Goal: Task Accomplishment & Management: Complete application form

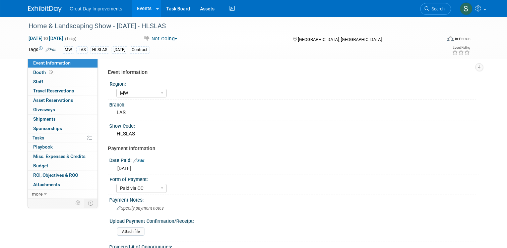
select select "MW"
select select "Paid via CC"
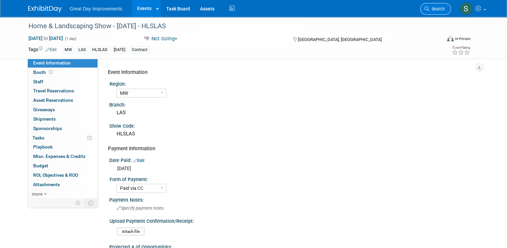
click at [442, 9] on span "Search" at bounding box center [437, 8] width 15 height 5
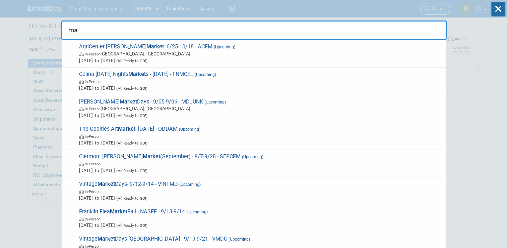
type input "m"
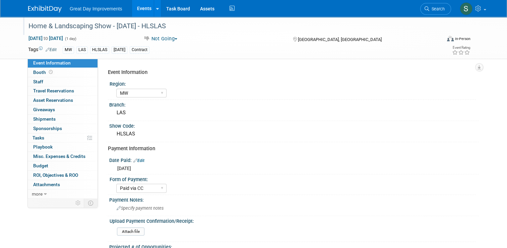
click at [168, 22] on div "Home & Landscaping Show - [DATE] - HLSLAS" at bounding box center [229, 26] width 407 height 12
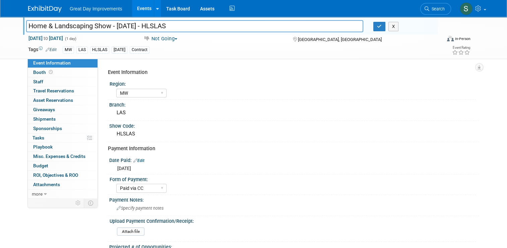
click at [51, 12] on img at bounding box center [45, 9] width 34 height 7
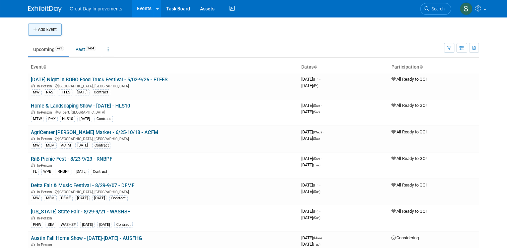
click at [47, 35] on button "Add Event" at bounding box center [45, 29] width 34 height 12
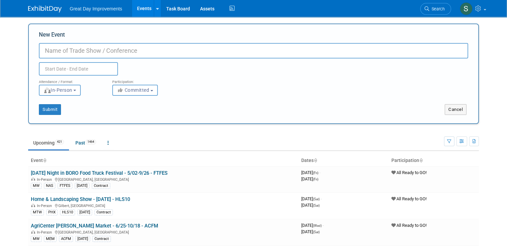
paste input "Wilmington Boat Show"
type input "Wilmington Boat Show - 10/10-10/12 - WILBS"
click at [140, 84] on div "Participation:" at bounding box center [143, 79] width 63 height 9
click at [139, 88] on span "Committed" at bounding box center [133, 89] width 33 height 5
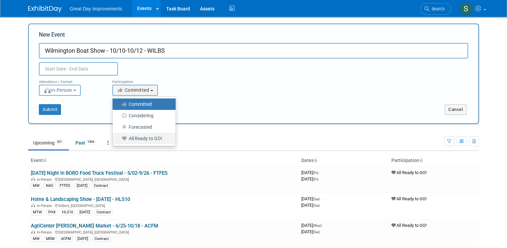
click at [143, 137] on label "All Ready to GO!" at bounding box center [142, 138] width 53 height 9
click at [119, 137] on input "All Ready to GO!" at bounding box center [116, 138] width 4 height 4
select select "102"
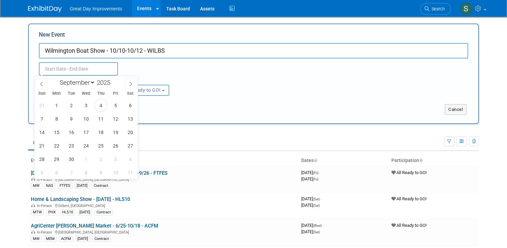
click at [102, 66] on input "text" at bounding box center [78, 68] width 79 height 13
click at [127, 84] on span at bounding box center [131, 83] width 12 height 11
select select "9"
click at [114, 118] on span "10" at bounding box center [115, 118] width 13 height 13
click at [43, 133] on span "12" at bounding box center [41, 131] width 13 height 13
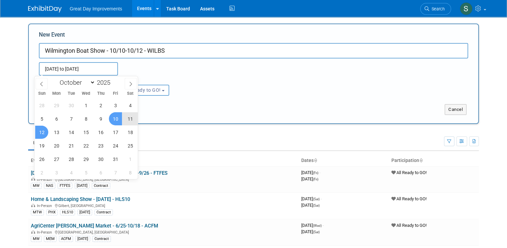
type input "Oct 10, 2025 to Oct 12, 2025"
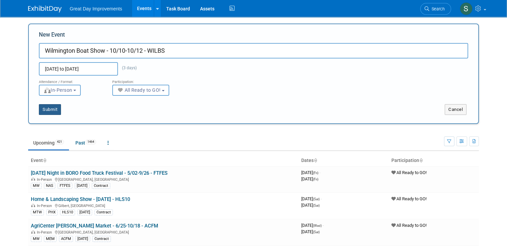
click at [50, 110] on button "Submit" at bounding box center [50, 109] width 22 height 11
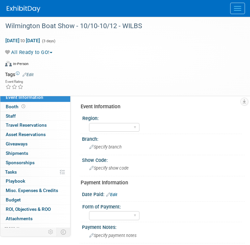
click at [31, 75] on link "Edit" at bounding box center [27, 74] width 11 height 5
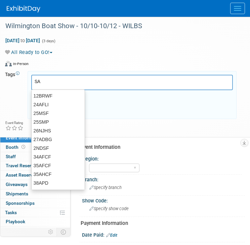
type input "SA"
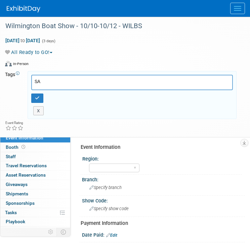
type input "SA"
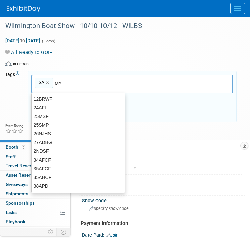
type input "MYB"
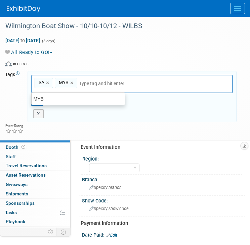
type input "SA, MYB"
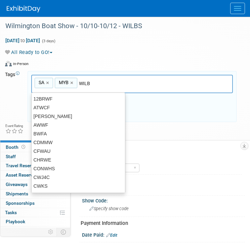
type input "WILBS"
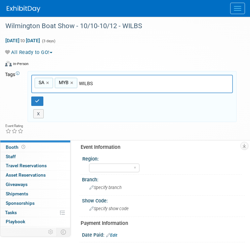
type input "SA, MYB, WILBS"
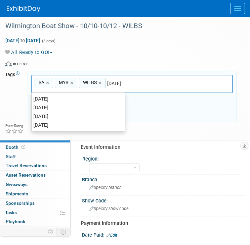
type input "[DATE]"
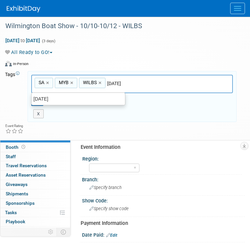
type input "SA, MYB, WILBS, OCT25"
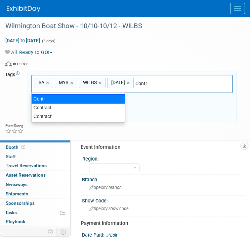
type input "Contract"
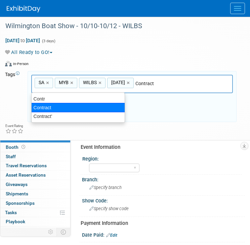
type input "SA, MYB, WILBS, OCT25, Contract"
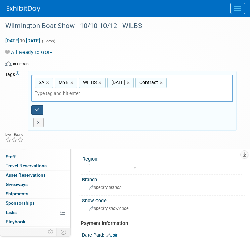
click at [36, 108] on icon "button" at bounding box center [37, 110] width 5 height 4
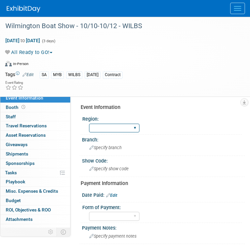
click at [102, 129] on select "GC MA MW MTW NE NEW OV PL PNW SA SE SC UMW FL" at bounding box center [114, 128] width 50 height 9
select select "SA"
click at [89, 124] on select "GC MA MW MTW NE NEW OV PL PNW SA SE SC UMW FL" at bounding box center [114, 128] width 50 height 9
click at [102, 143] on div "Specify branch" at bounding box center [163, 148] width 153 height 10
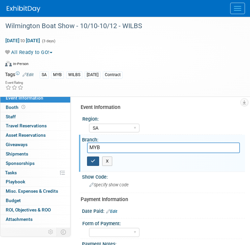
type input "MYB"
click at [92, 162] on icon "button" at bounding box center [93, 161] width 5 height 4
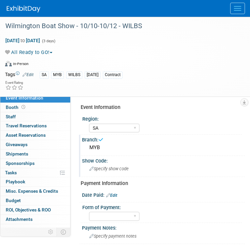
click at [101, 169] on span "Specify show code" at bounding box center [108, 168] width 39 height 5
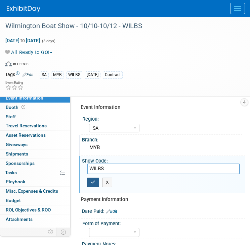
type input "WILBS"
click at [93, 180] on icon "button" at bounding box center [93, 182] width 5 height 4
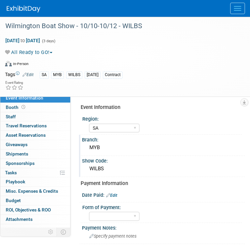
scroll to position [53, 0]
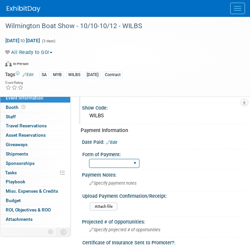
click at [117, 160] on select "Paid via CC Check Requested Pay at the Gate Other" at bounding box center [114, 163] width 50 height 9
click at [111, 160] on select "Paid via CC Check Requested Pay at the Gate Other" at bounding box center [114, 163] width 50 height 9
drag, startPoint x: 111, startPoint y: 160, endPoint x: 133, endPoint y: 57, distance: 105.0
click at [133, 57] on div "Wilmington Boat Show - 10/10-10/12 - WILBS Oct 10, 2025 to Oct 12, 2025 (3 days…" at bounding box center [125, 195] width 250 height 462
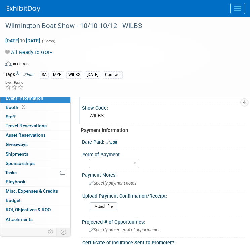
click at [27, 10] on img at bounding box center [24, 9] width 34 height 7
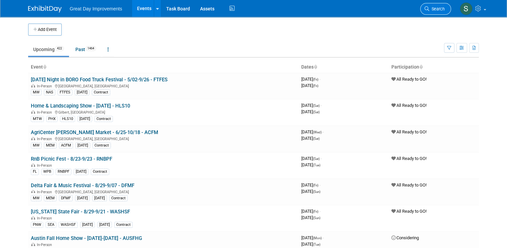
click at [249, 11] on link "Search" at bounding box center [436, 9] width 31 height 12
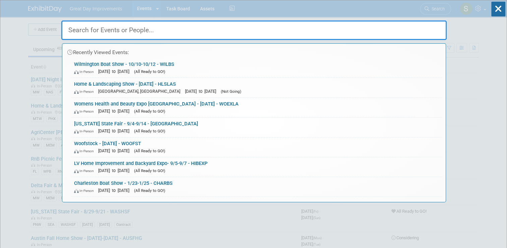
drag, startPoint x: 481, startPoint y: 24, endPoint x: 477, endPoint y: -25, distance: 49.5
click at [249, 0] on html "Great Day Improvements Events Add Event Bulk Upload Events Shareable Event Boar…" at bounding box center [253, 124] width 507 height 248
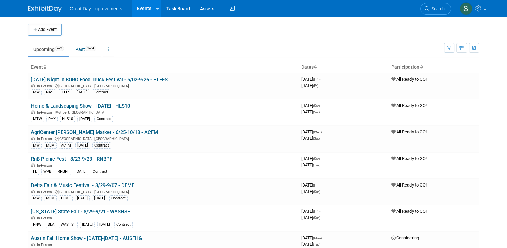
click at [40, 11] on img at bounding box center [45, 9] width 34 height 7
